Goal: Task Accomplishment & Management: Manage account settings

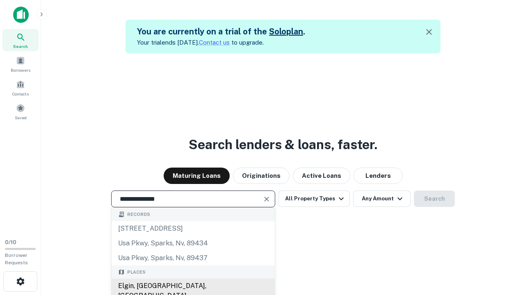
click at [193, 286] on div "Elgin, [GEOGRAPHIC_DATA], [GEOGRAPHIC_DATA]" at bounding box center [193, 291] width 163 height 25
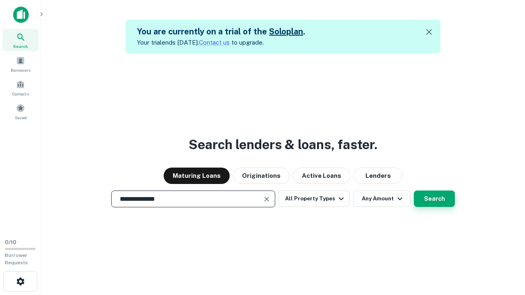
type input "**********"
click at [414, 191] on button "Search" at bounding box center [434, 199] width 41 height 16
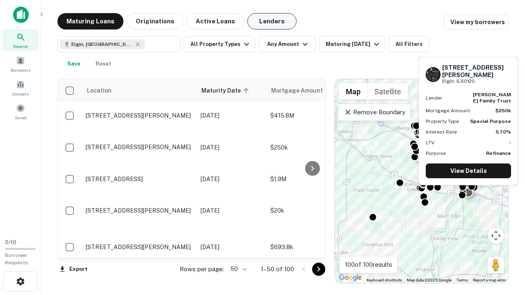
click at [272, 21] on button "Lenders" at bounding box center [271, 21] width 49 height 16
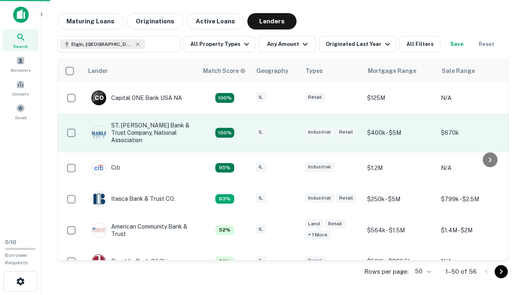
click at [291, 133] on div "IL" at bounding box center [275, 133] width 41 height 11
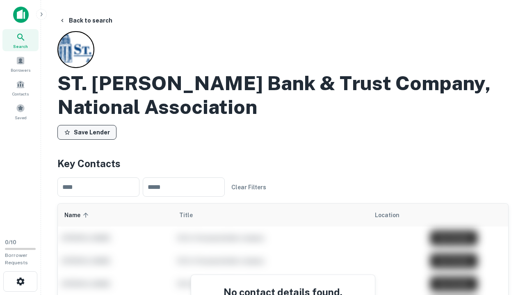
click at [87, 132] on button "Save Lender" at bounding box center [86, 132] width 59 height 15
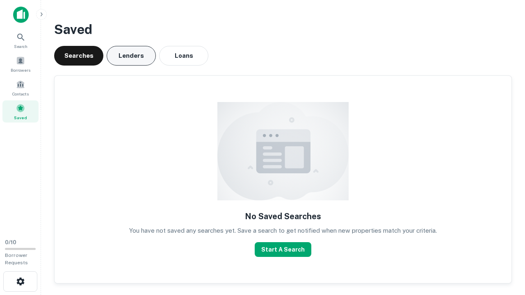
click at [131, 56] on button "Lenders" at bounding box center [131, 56] width 49 height 20
